Goal: Task Accomplishment & Management: Manage account settings

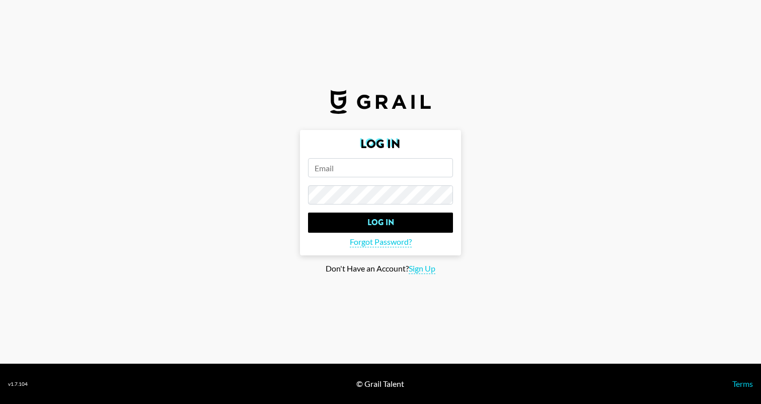
click at [346, 169] on input "email" at bounding box center [380, 167] width 145 height 19
click at [352, 147] on h2 "Log In" at bounding box center [380, 144] width 145 height 12
click at [342, 169] on input "email" at bounding box center [380, 167] width 145 height 19
type input "[PERSON_NAME][EMAIL_ADDRESS][PERSON_NAME][DOMAIN_NAME]"
click at [308, 212] on input "Log In" at bounding box center [380, 222] width 145 height 20
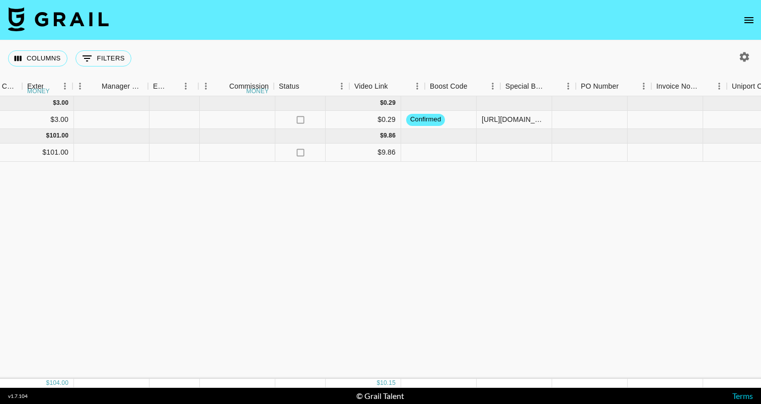
scroll to position [0, 1526]
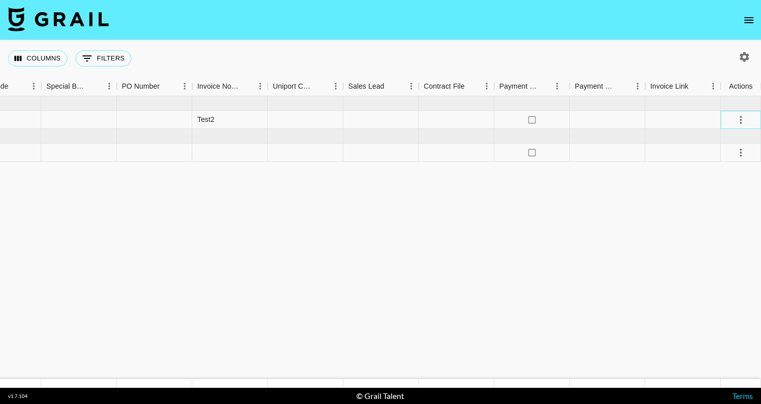
click at [751, 122] on div at bounding box center [740, 120] width 40 height 18
click at [745, 121] on icon "select merge strategy" at bounding box center [741, 120] width 12 height 12
